Goal: Task Accomplishment & Management: Manage account settings

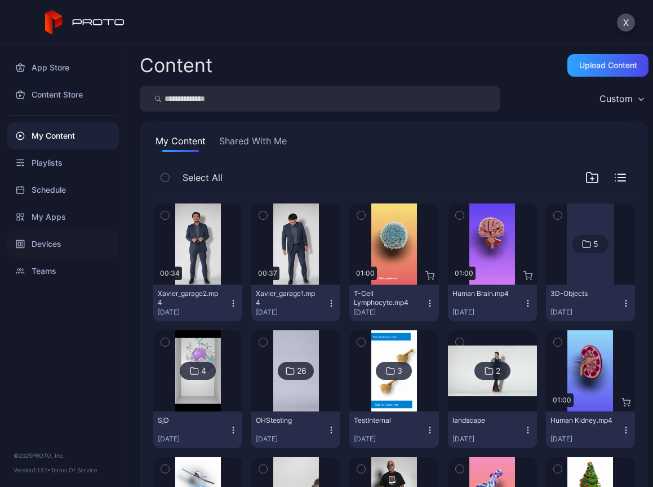
click at [41, 238] on div "Devices" at bounding box center [63, 243] width 112 height 27
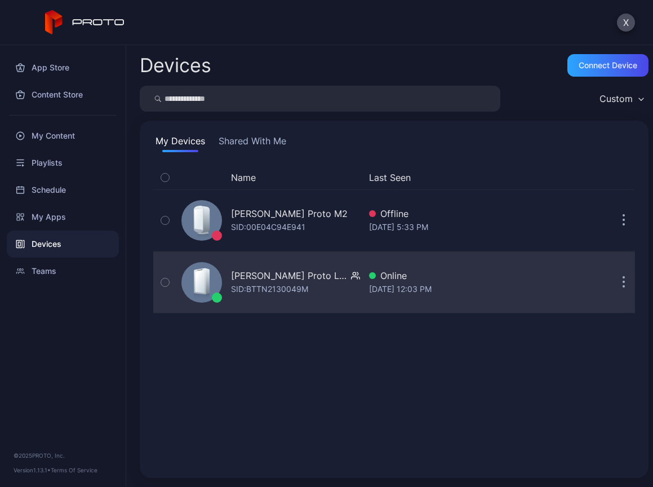
click at [261, 277] on div "[PERSON_NAME] Proto Luma" at bounding box center [289, 276] width 116 height 14
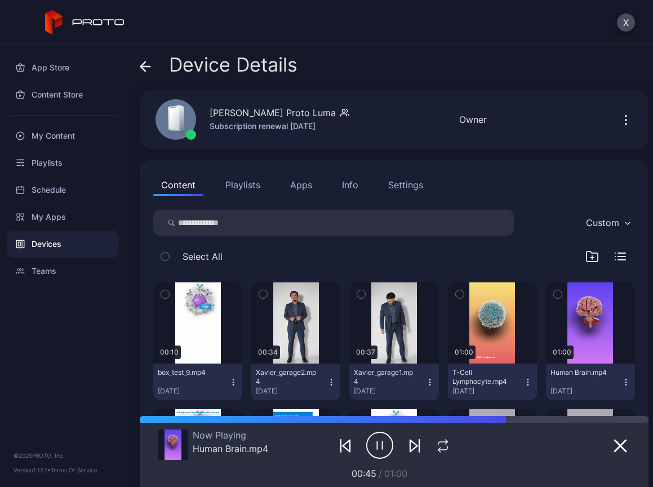
click at [410, 179] on div "Settings" at bounding box center [405, 185] width 35 height 14
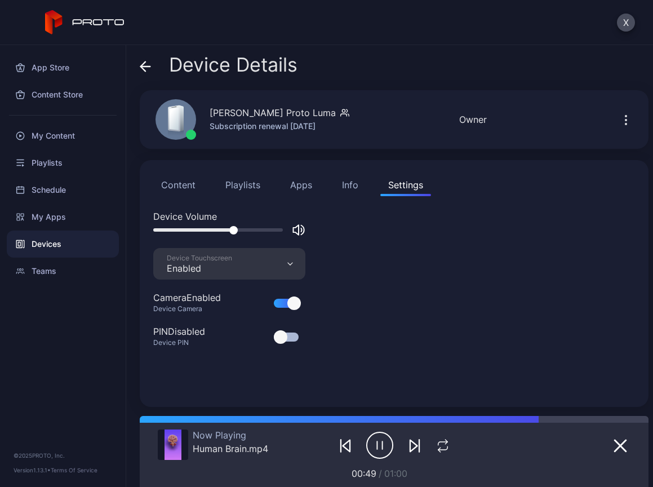
drag, startPoint x: 278, startPoint y: 227, endPoint x: 233, endPoint y: 233, distance: 45.5
click at [233, 233] on div at bounding box center [233, 230] width 8 height 8
drag, startPoint x: 233, startPoint y: 233, endPoint x: 298, endPoint y: 232, distance: 65.4
click at [298, 232] on div at bounding box center [229, 230] width 152 height 14
click at [350, 186] on div "Info" at bounding box center [350, 185] width 16 height 14
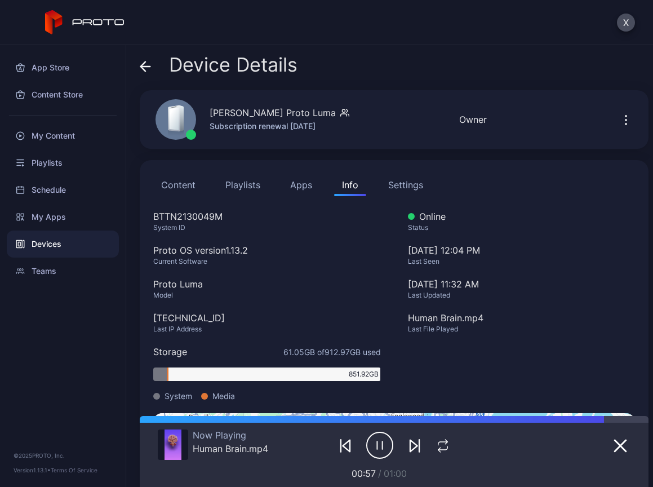
click at [406, 185] on div "Settings" at bounding box center [405, 185] width 35 height 14
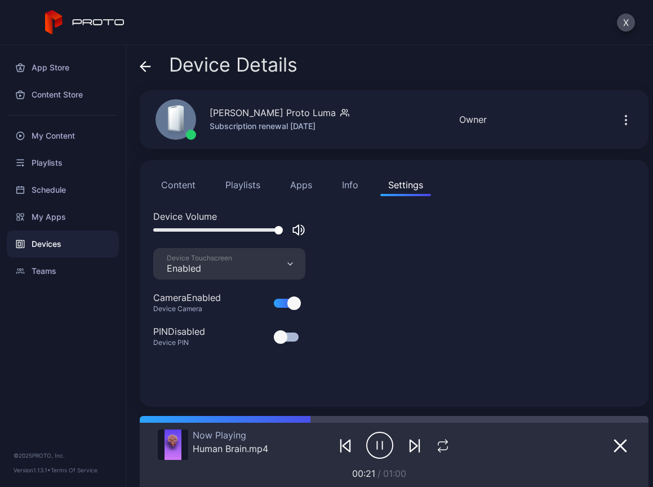
click at [74, 385] on div "App Store Content Store My Content Playlists Schedule My Apps Devices Teams © 2…" at bounding box center [63, 266] width 126 height 442
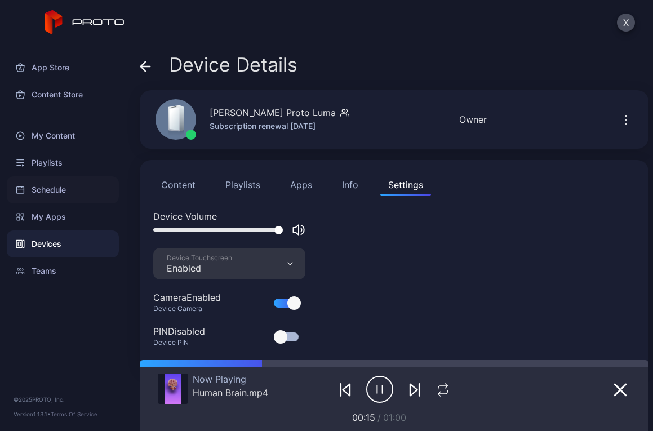
click at [53, 185] on div "Schedule" at bounding box center [63, 189] width 112 height 27
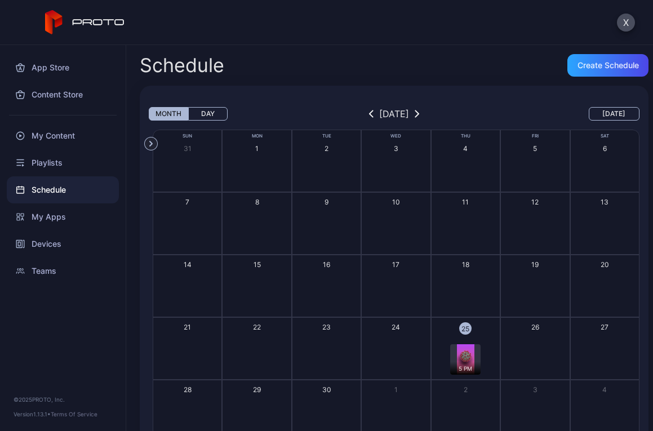
click at [467, 354] on div "5 PM" at bounding box center [465, 359] width 30 height 30
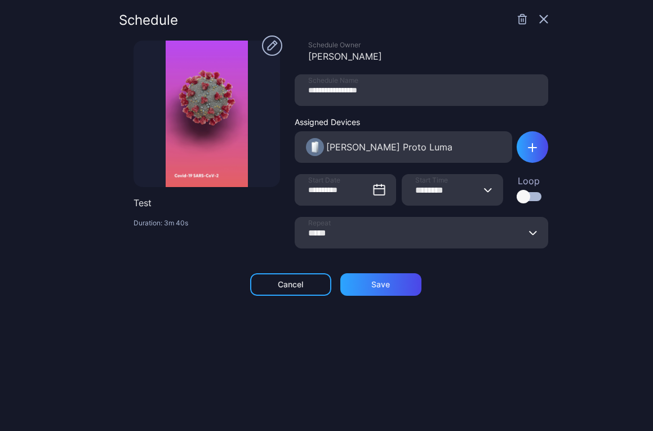
click at [517, 21] on icon "button" at bounding box center [522, 19] width 11 height 11
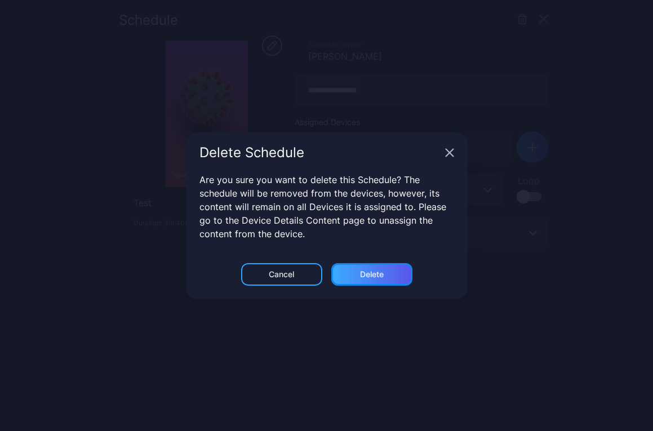
click at [399, 273] on div "Delete" at bounding box center [371, 274] width 81 height 23
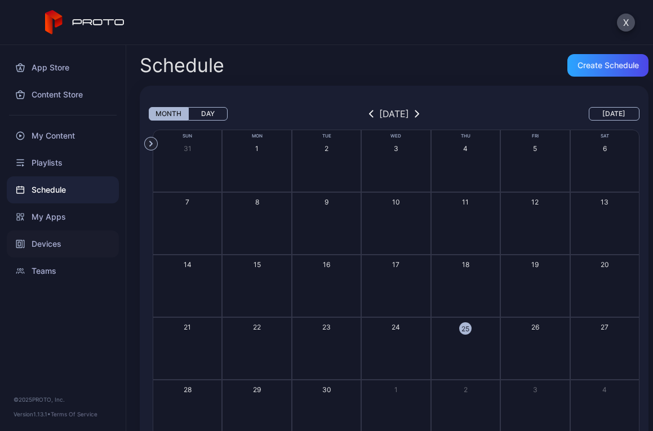
click at [51, 241] on div "Devices" at bounding box center [63, 243] width 112 height 27
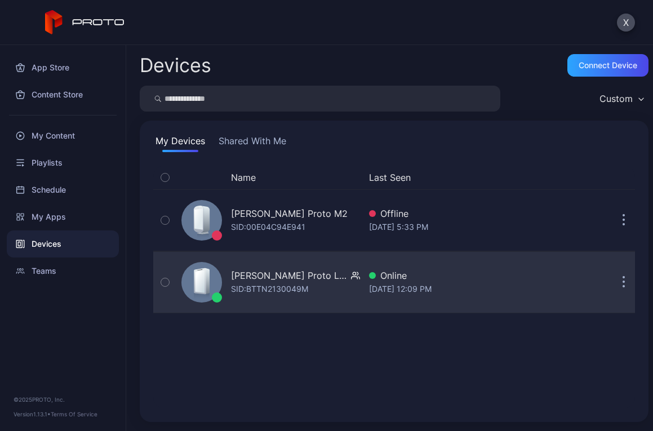
click at [261, 282] on div "SID: BTTN2130049M" at bounding box center [269, 289] width 77 height 14
